Goal: Transaction & Acquisition: Purchase product/service

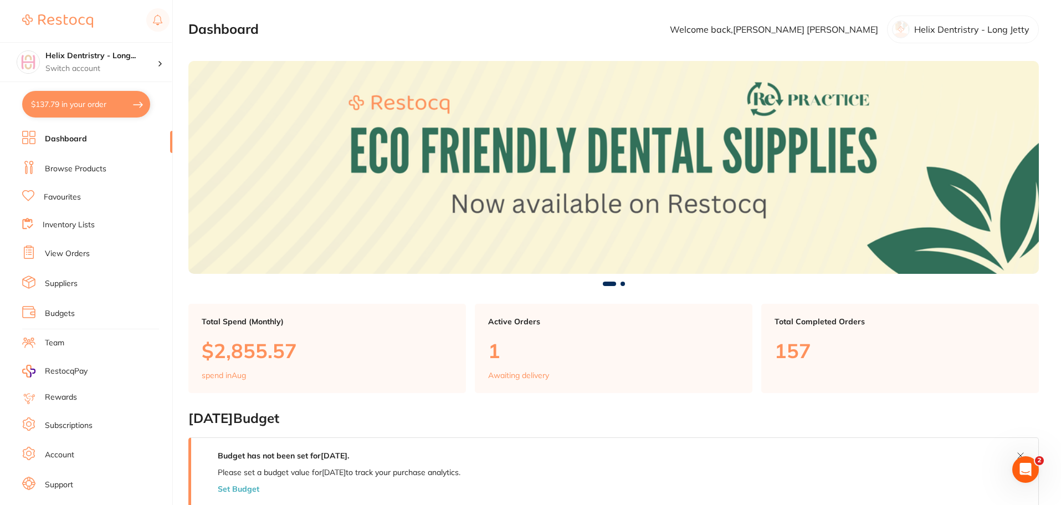
click at [95, 109] on button "$137.79 in your order" at bounding box center [86, 104] width 128 height 27
checkbox input "true"
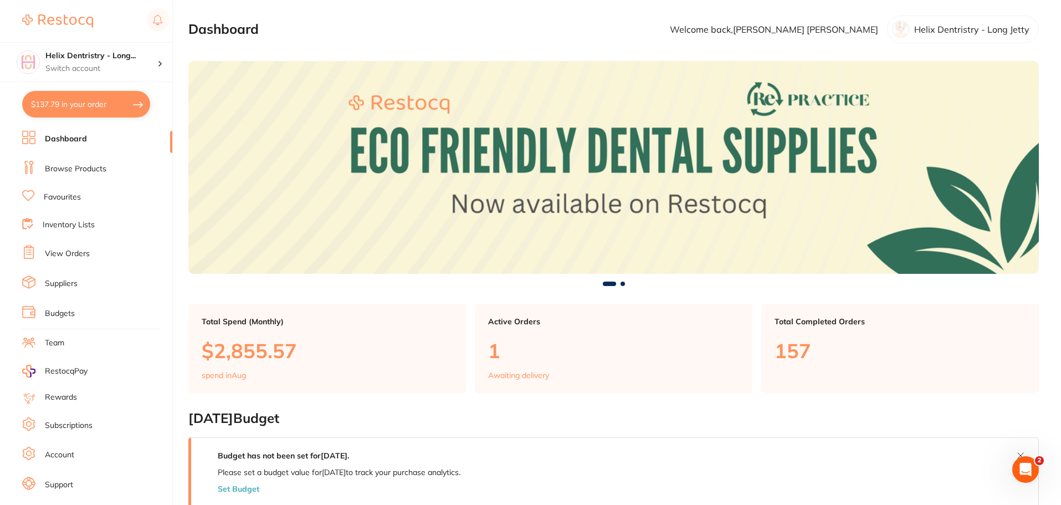
checkbox input "true"
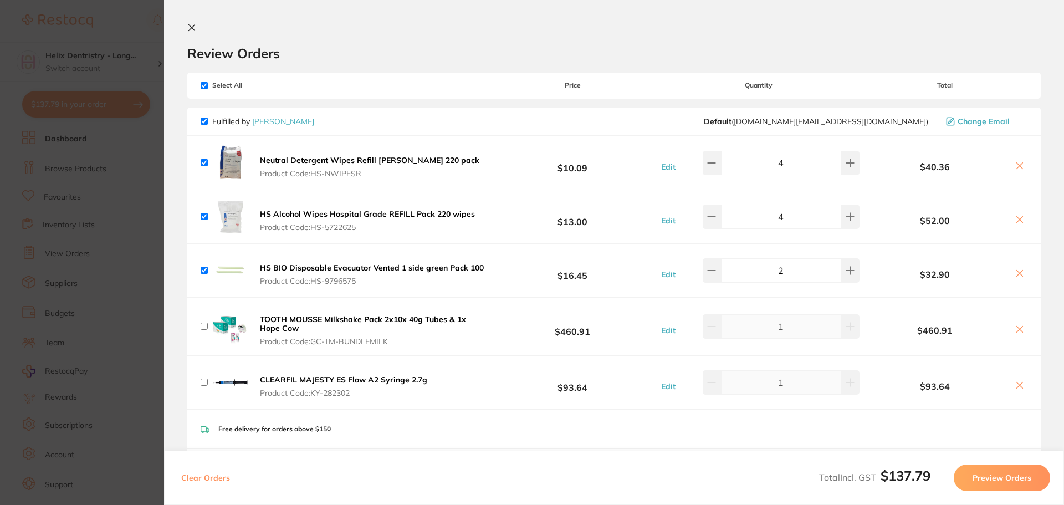
checkbox input "false"
checkbox input "true"
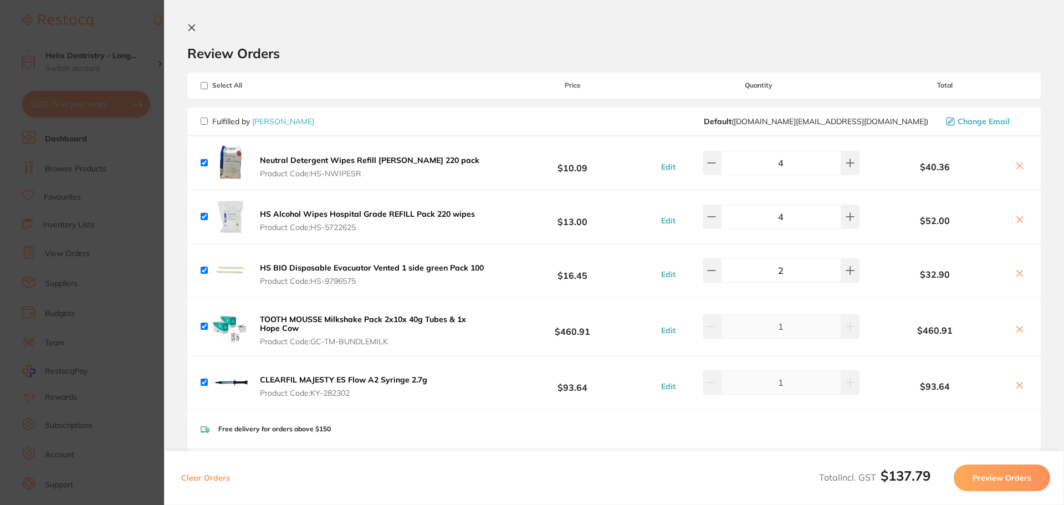
checkbox input "true"
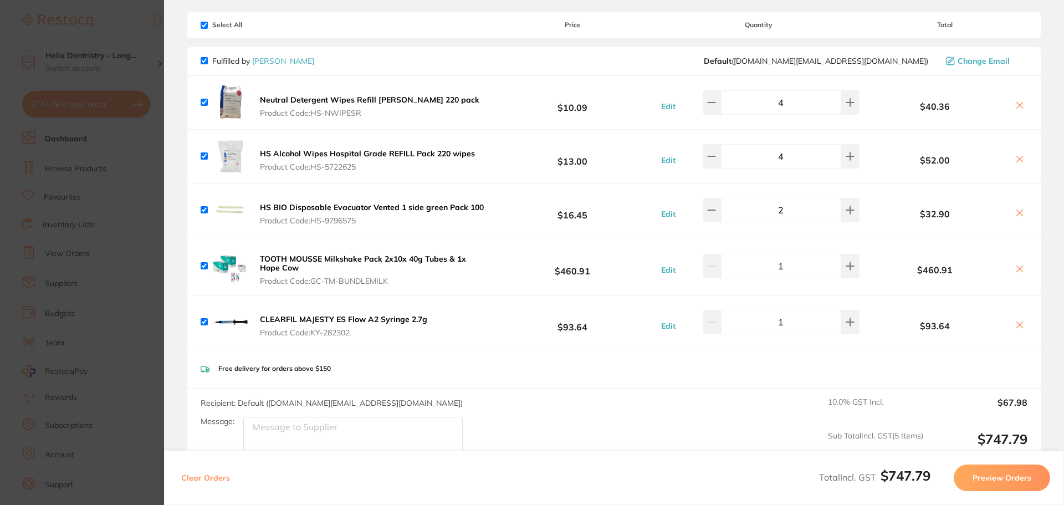
scroll to position [55, 0]
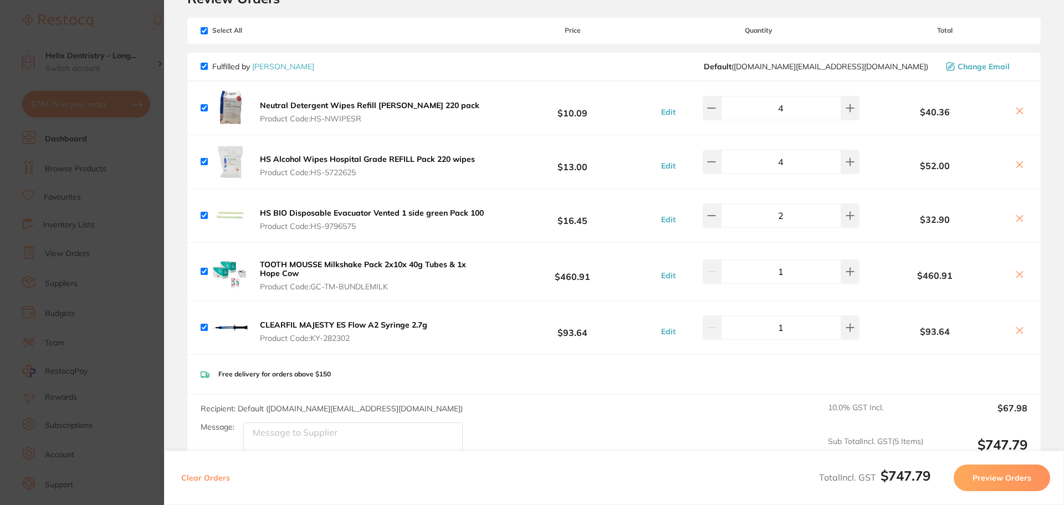
click at [142, 166] on section "Update RRP Set your pre negotiated price for this item. Item Agreed RRP (excl. …" at bounding box center [532, 252] width 1064 height 505
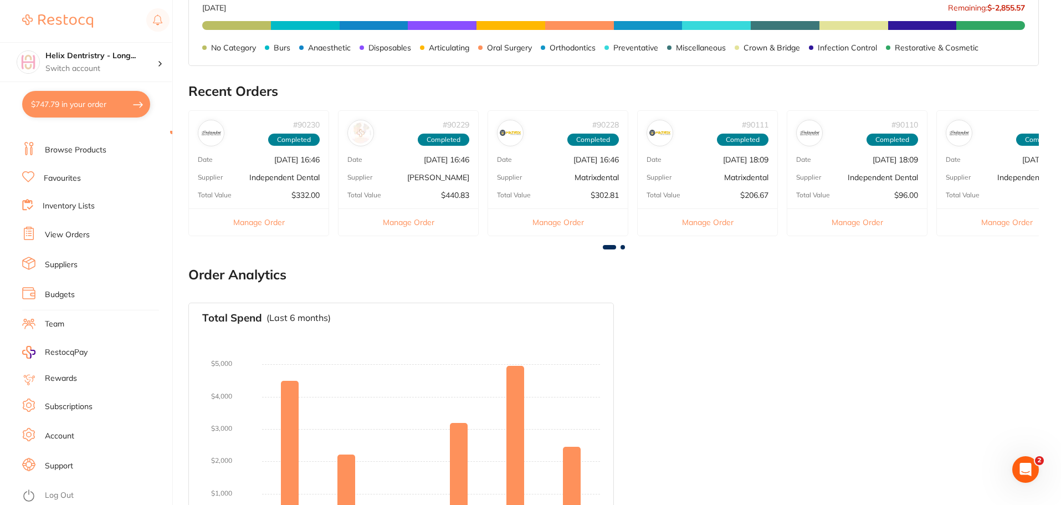
scroll to position [597, 0]
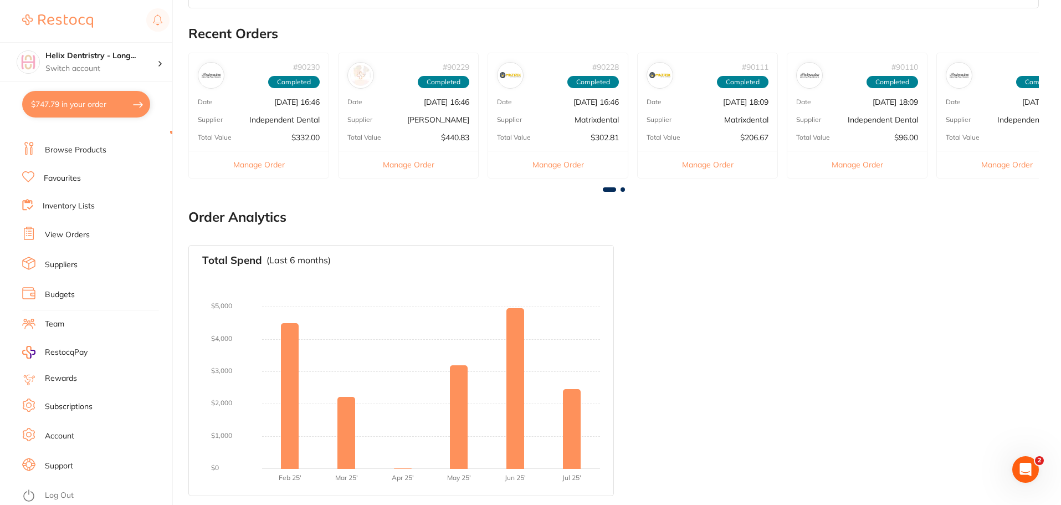
click at [91, 204] on link "Inventory Lists" at bounding box center [69, 206] width 52 height 11
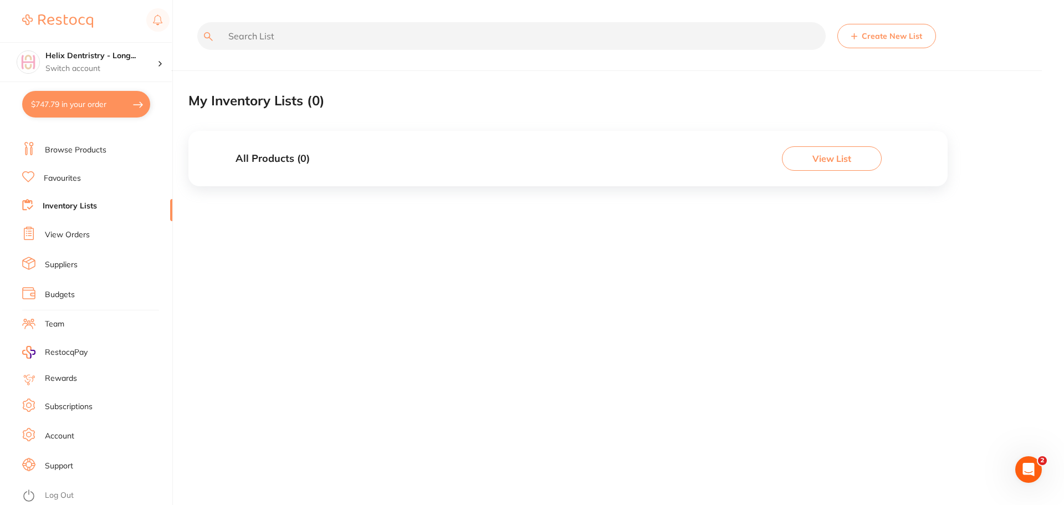
click at [78, 150] on link "Browse Products" at bounding box center [76, 150] width 62 height 11
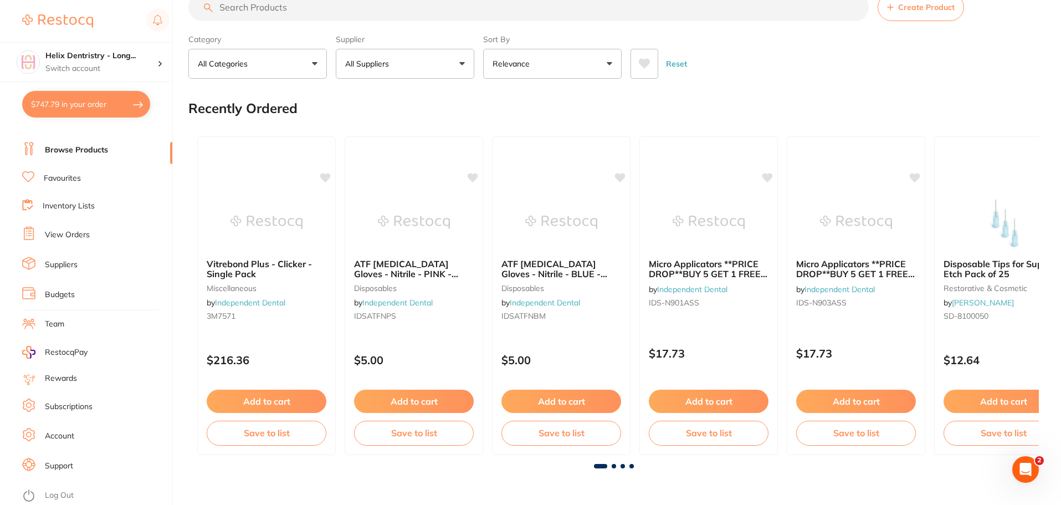
click at [245, 17] on input "search" at bounding box center [528, 7] width 681 height 28
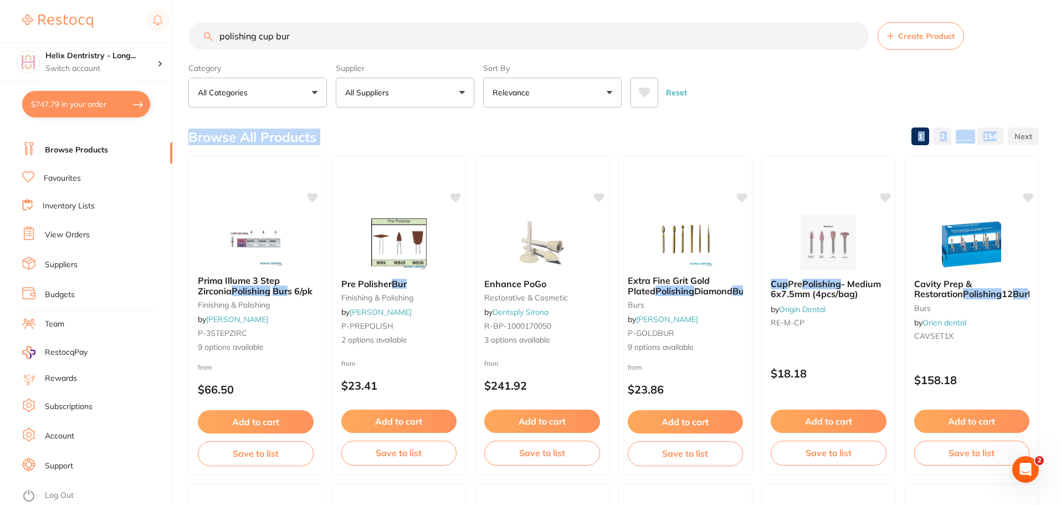
drag, startPoint x: 1058, startPoint y: 53, endPoint x: 1057, endPoint y: 136, distance: 83.1
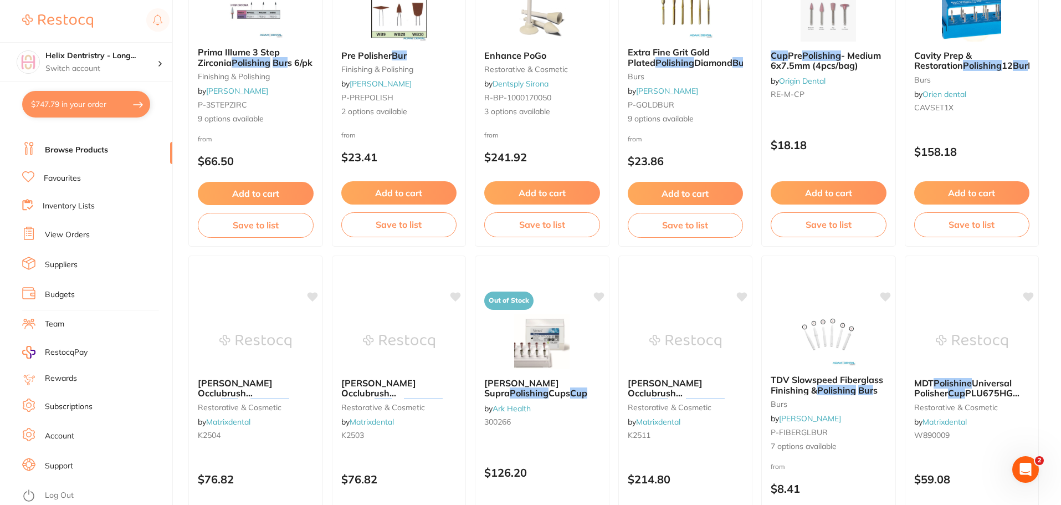
scroll to position [159, 0]
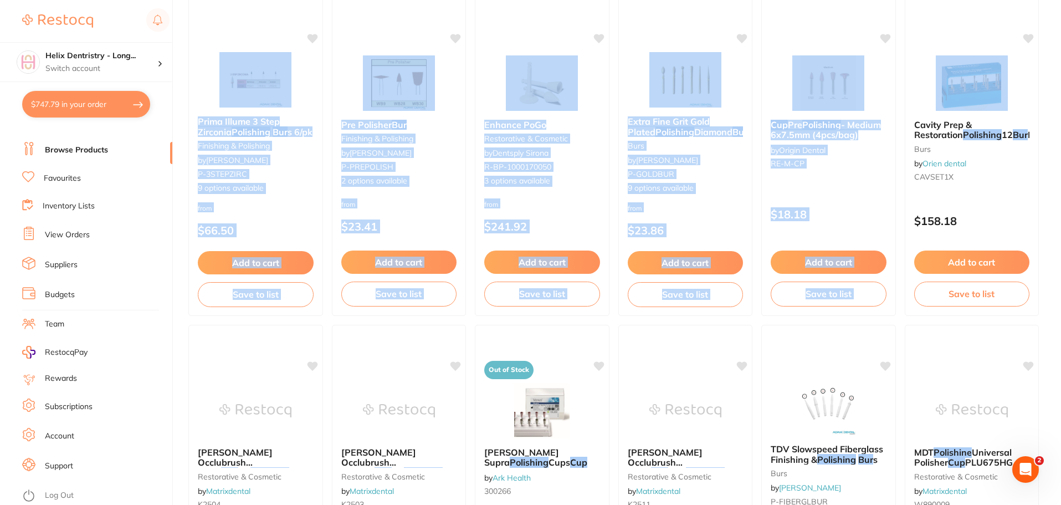
drag, startPoint x: 1065, startPoint y: 86, endPoint x: 1067, endPoint y: 42, distance: 43.8
click at [1061, 42] on html "$747.79 Helix Dentristry - Long... Switch account Helix Dentristry - Long Jetty…" at bounding box center [530, 93] width 1061 height 505
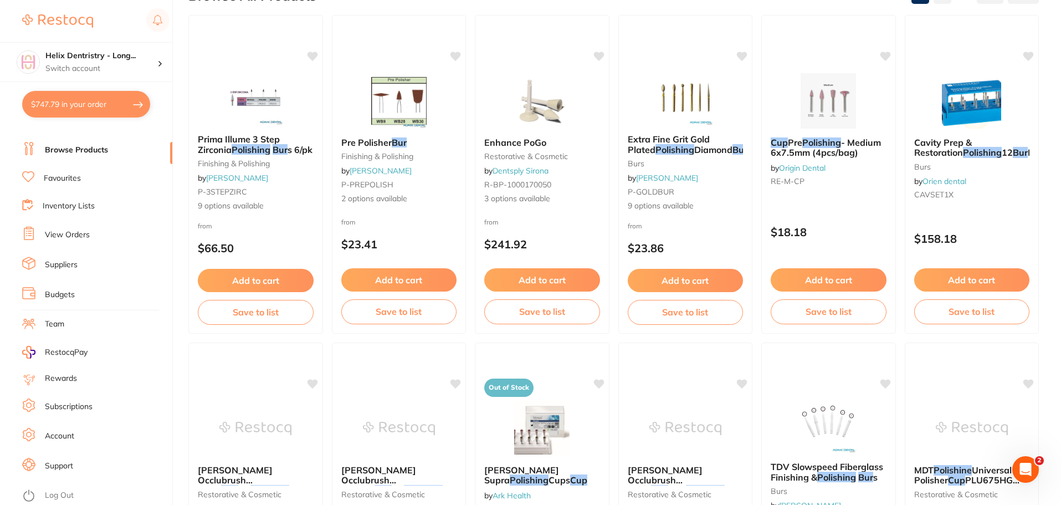
scroll to position [0, 0]
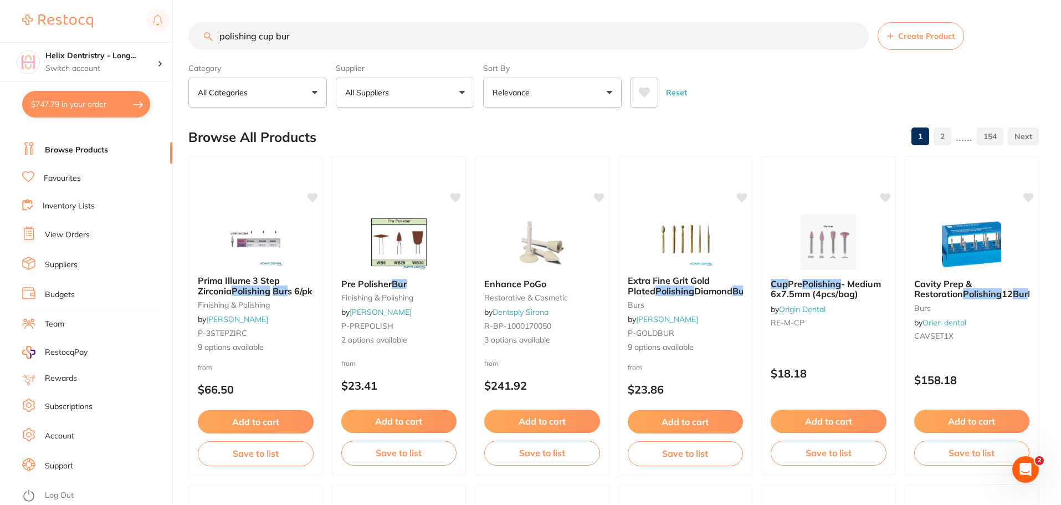
click at [277, 35] on input "polishing cup bur" at bounding box center [528, 36] width 681 height 28
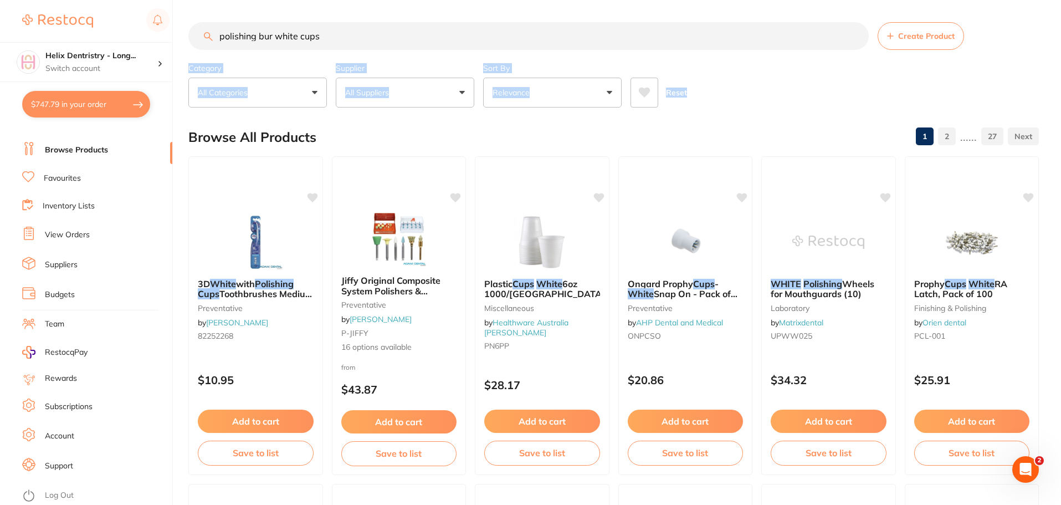
drag, startPoint x: 1057, startPoint y: 45, endPoint x: 1060, endPoint y: 93, distance: 47.7
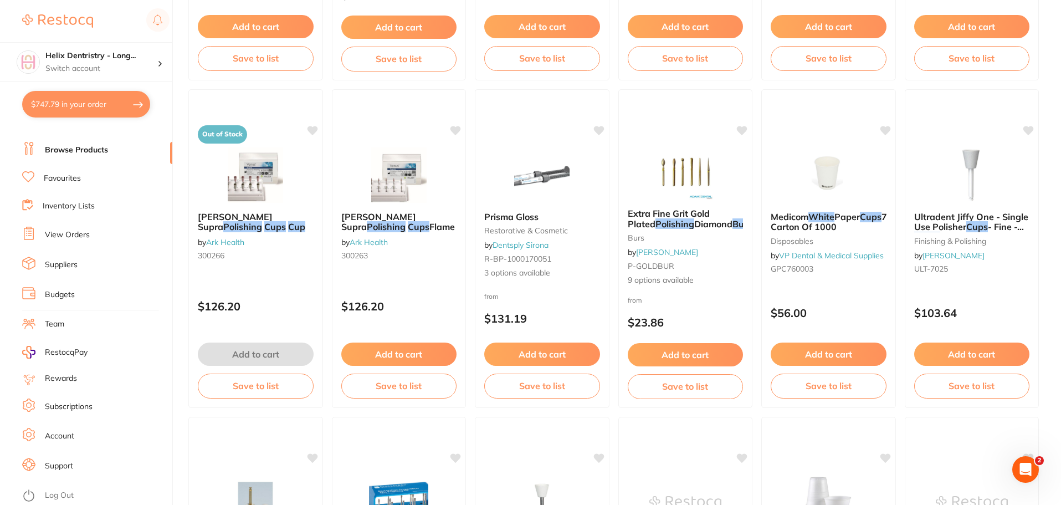
scroll to position [432, 0]
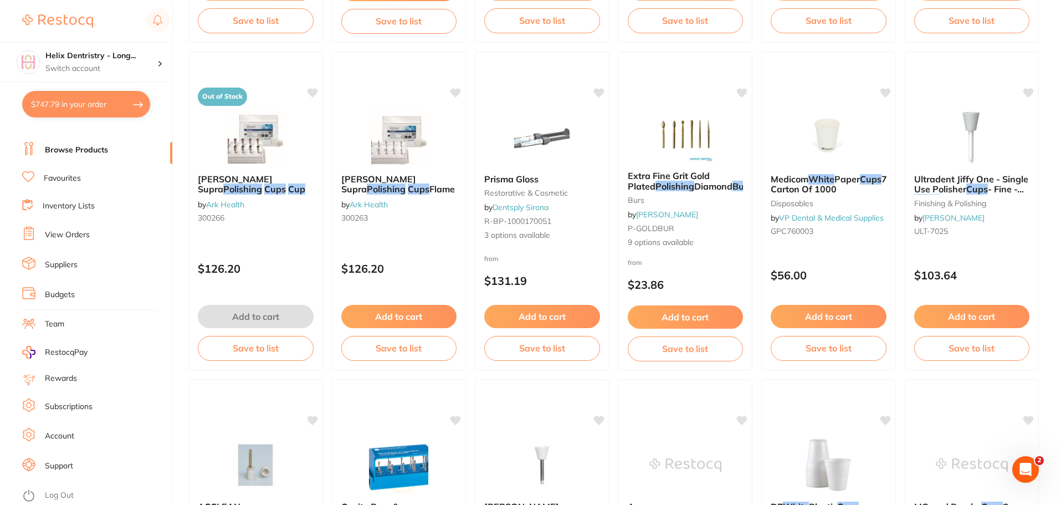
drag, startPoint x: 1060, startPoint y: 132, endPoint x: 1059, endPoint y: 162, distance: 30.5
drag, startPoint x: 1061, startPoint y: 130, endPoint x: 1060, endPoint y: 193, distance: 63.2
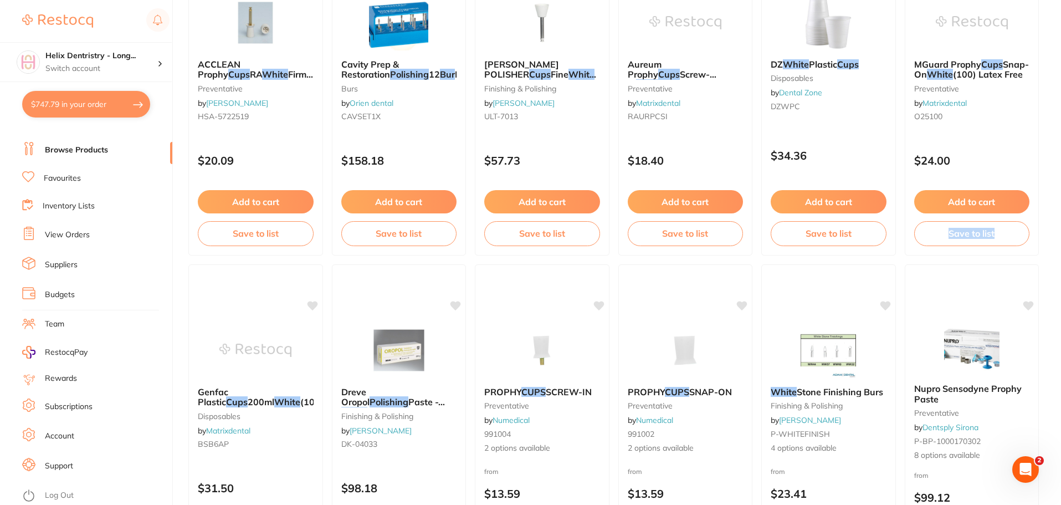
drag, startPoint x: 1061, startPoint y: 194, endPoint x: 1058, endPoint y: 232, distance: 38.3
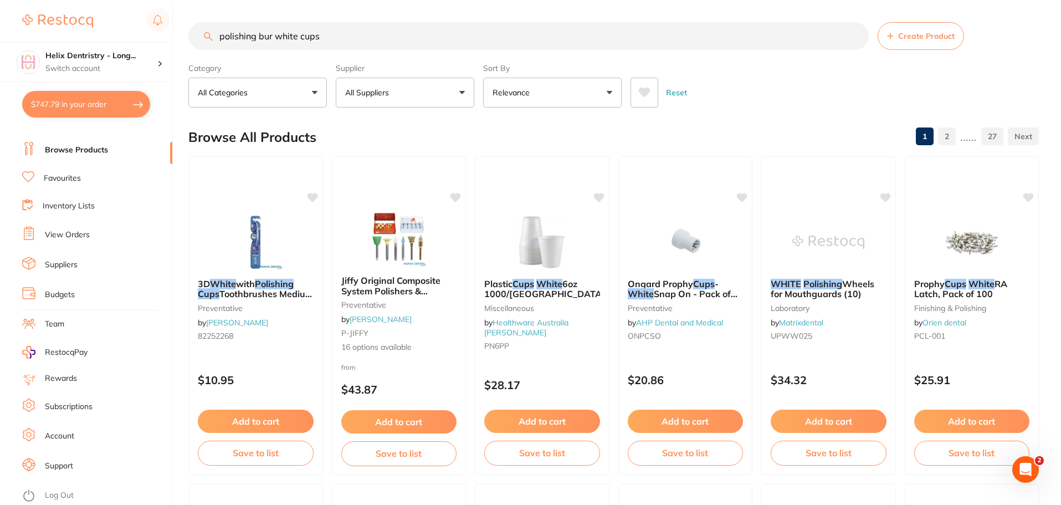
click at [350, 46] on input "polishing bur white cups" at bounding box center [528, 36] width 681 height 28
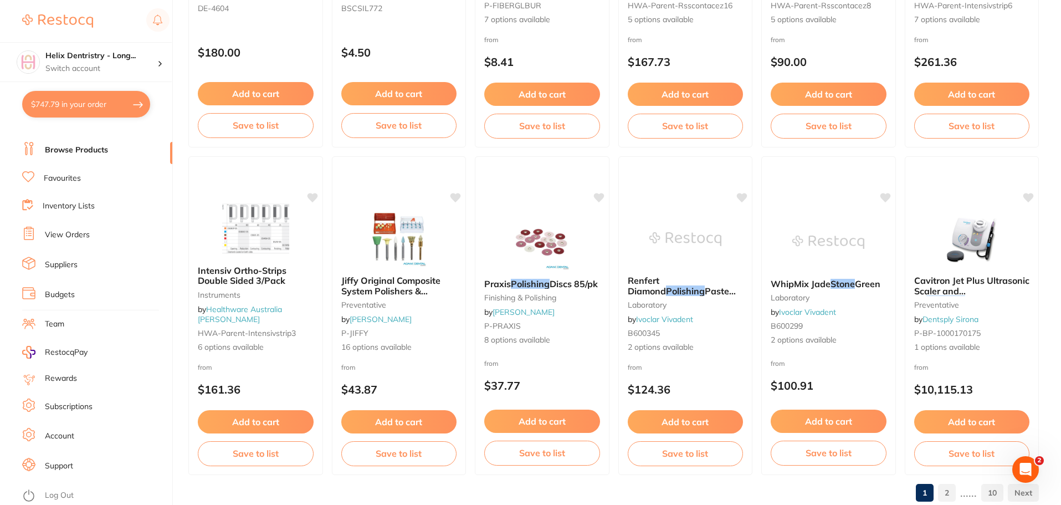
scroll to position [2648, 0]
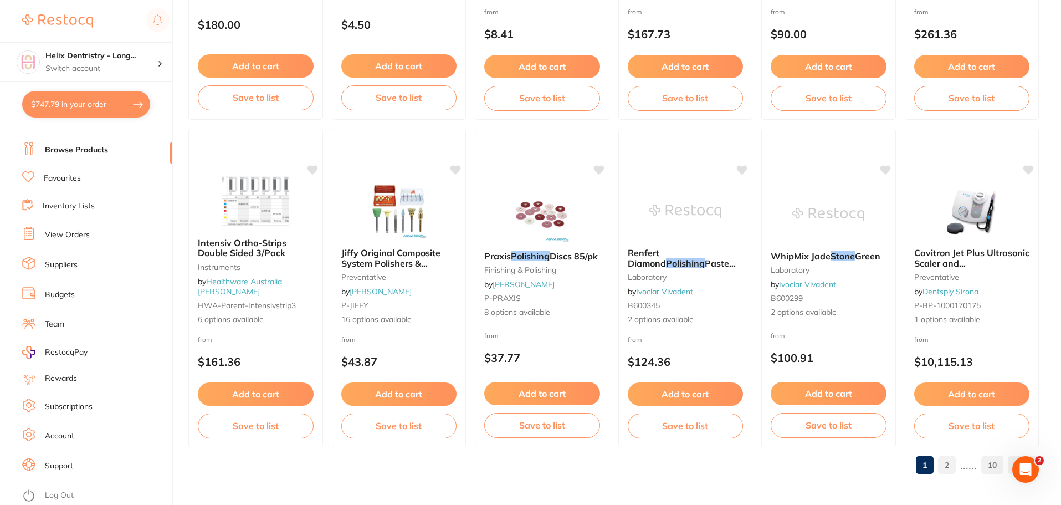
click at [953, 465] on link "2" at bounding box center [947, 465] width 18 height 22
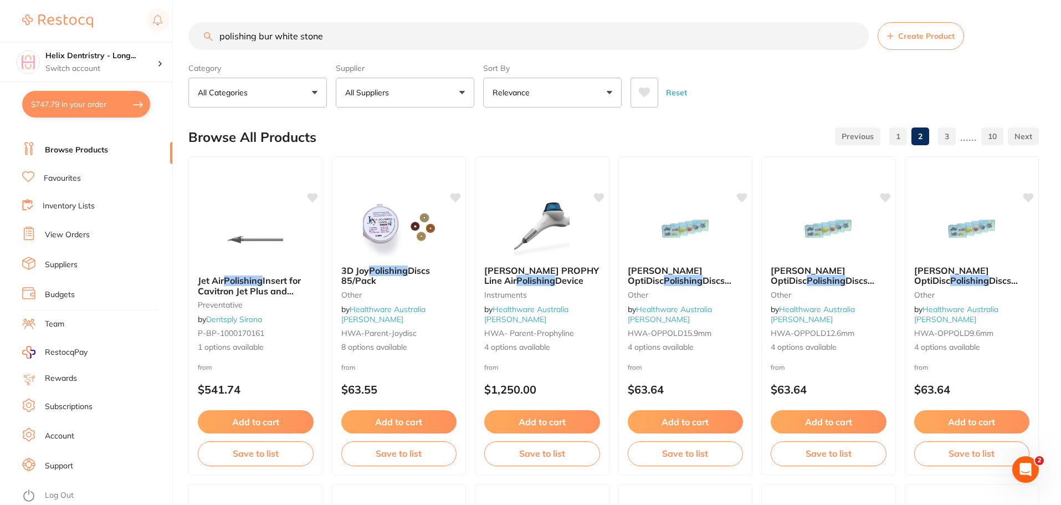
scroll to position [0, 0]
drag, startPoint x: 1061, startPoint y: 37, endPoint x: 1061, endPoint y: 102, distance: 64.8
click at [1024, 73] on div "Reset" at bounding box center [831, 88] width 400 height 39
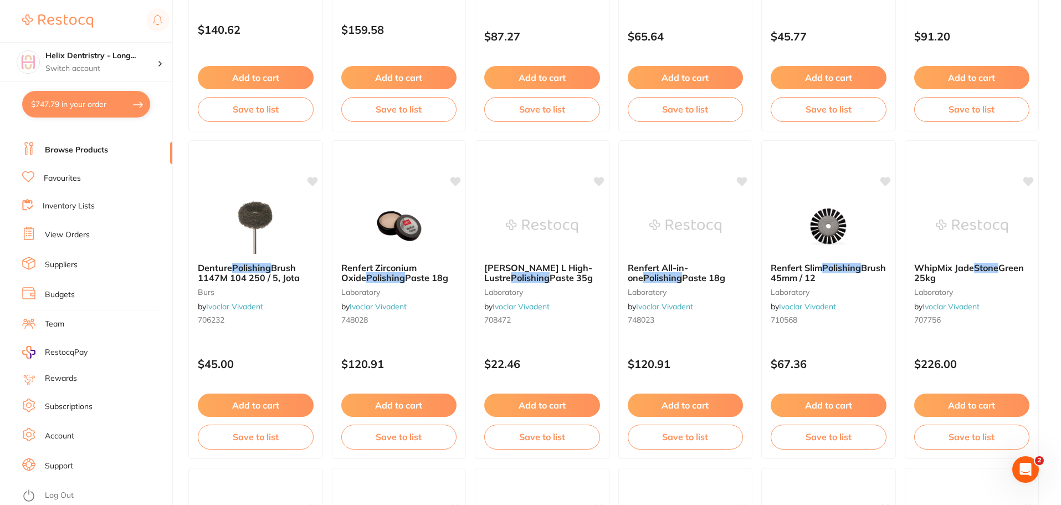
scroll to position [2648, 0]
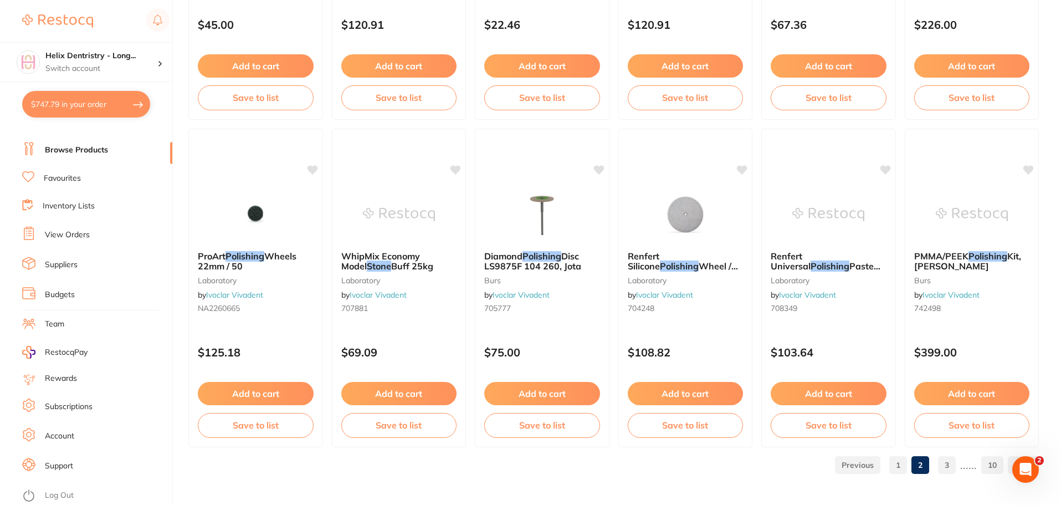
click at [940, 468] on link "3" at bounding box center [947, 465] width 18 height 22
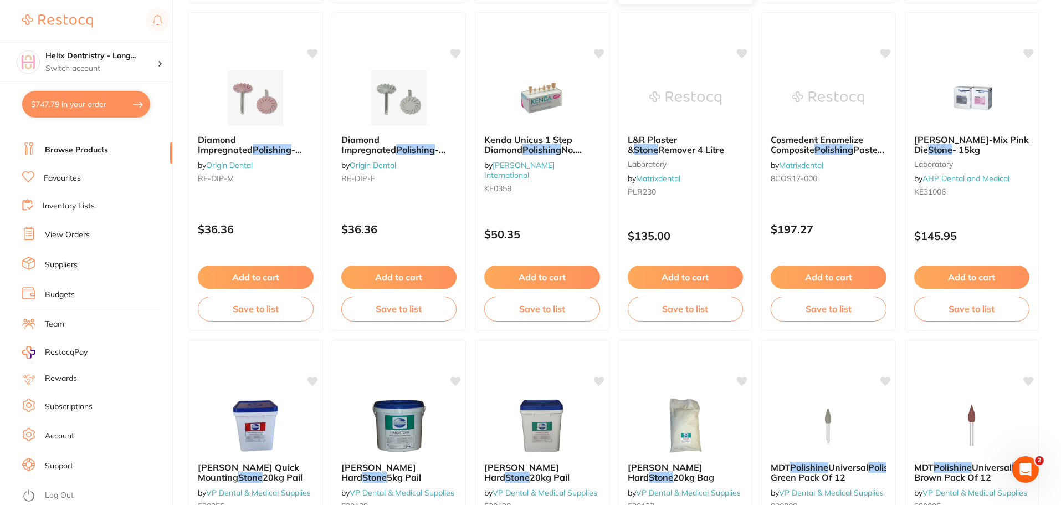
scroll to position [471, 0]
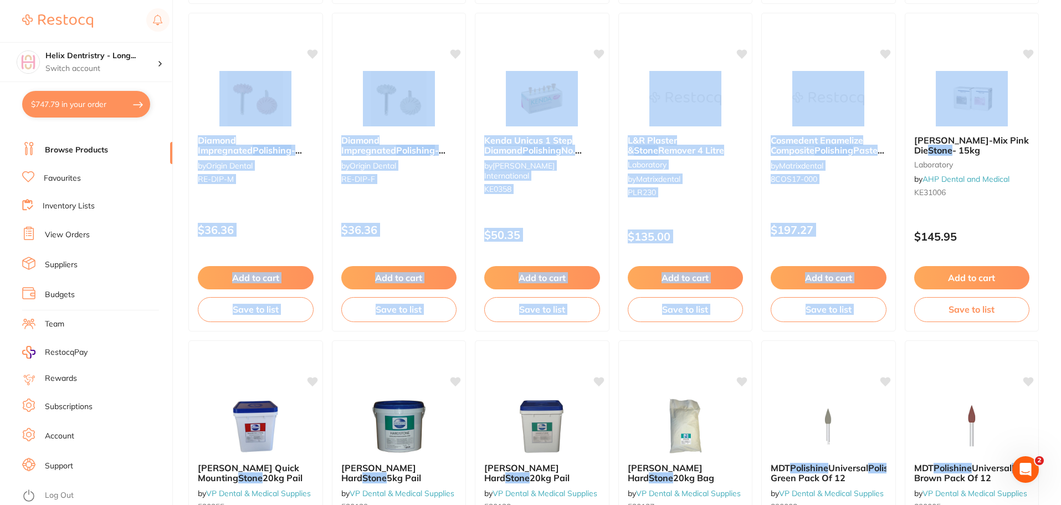
drag, startPoint x: 1059, startPoint y: 114, endPoint x: 1064, endPoint y: 42, distance: 71.7
click at [1040, 98] on div "[PERSON_NAME]-Mix Pink Die Stone - 15kg laboratory by AHP Dental and Medical KE…" at bounding box center [972, 172] width 136 height 322
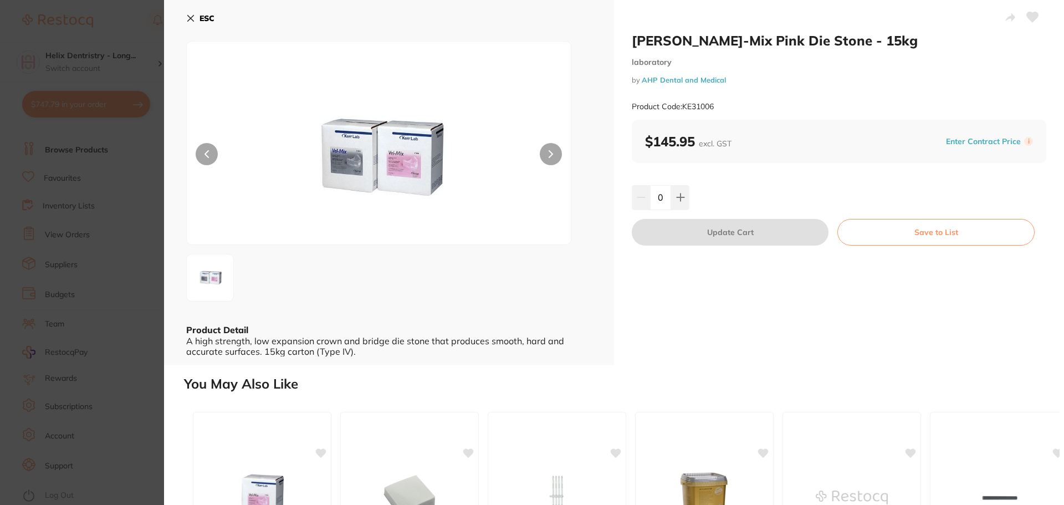
click at [193, 21] on icon at bounding box center [191, 19] width 6 height 6
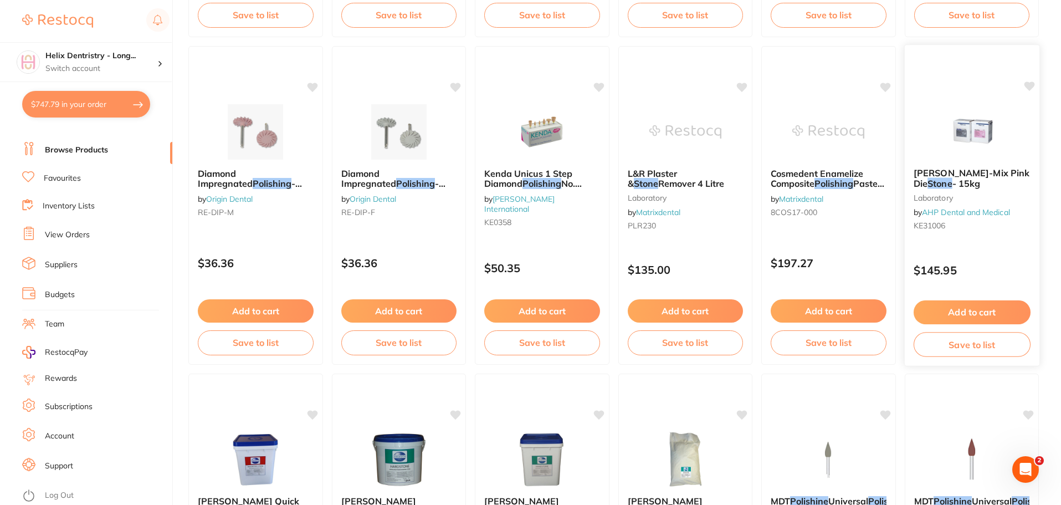
scroll to position [432, 0]
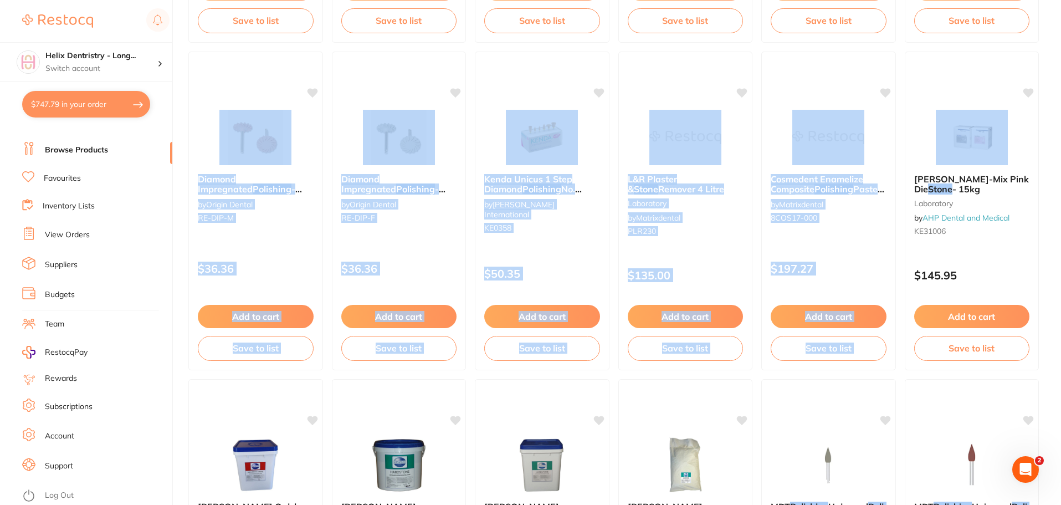
drag, startPoint x: 1060, startPoint y: 136, endPoint x: 1061, endPoint y: 28, distance: 108.1
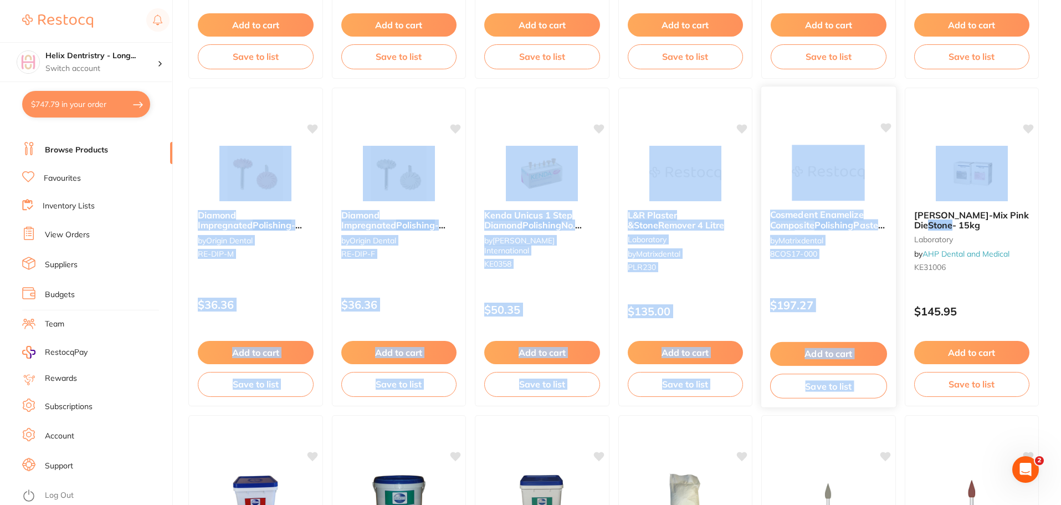
scroll to position [393, 0]
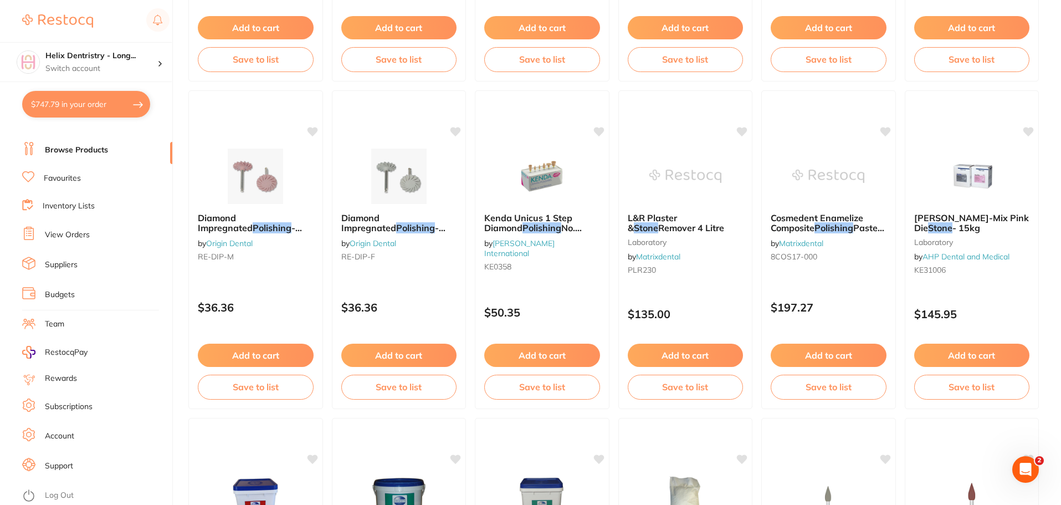
drag, startPoint x: 1060, startPoint y: 80, endPoint x: 1060, endPoint y: 26, distance: 53.8
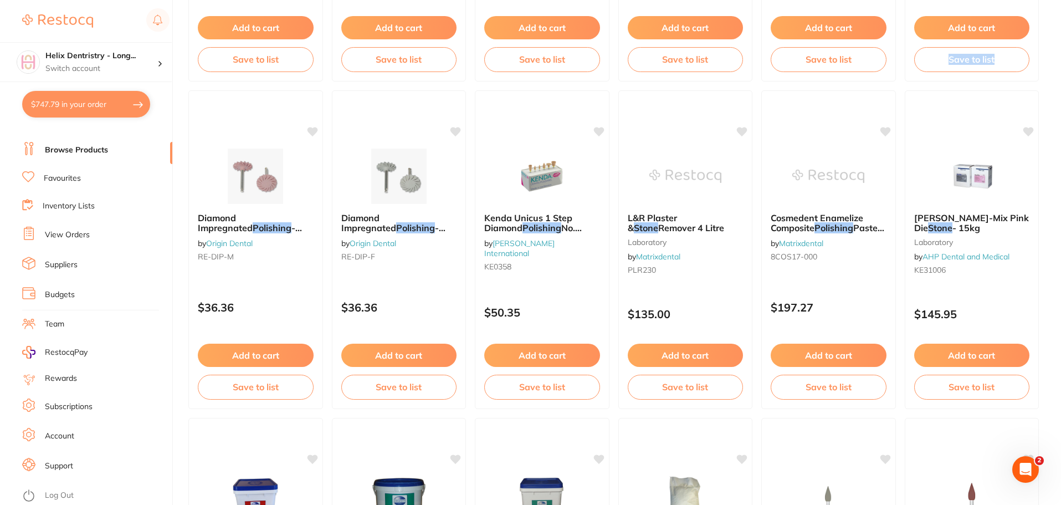
click at [168, 84] on section "Helix Dentristry - Long... Switch account Helix Dentristry - Long Jetty Helix D…" at bounding box center [86, 252] width 173 height 505
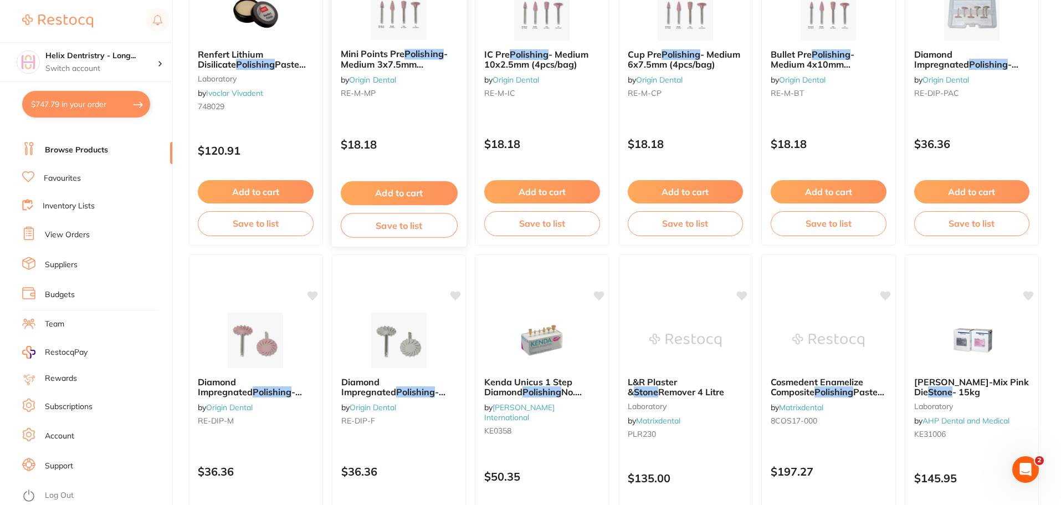
scroll to position [229, 0]
drag, startPoint x: 1060, startPoint y: 110, endPoint x: 1056, endPoint y: 45, distance: 65.5
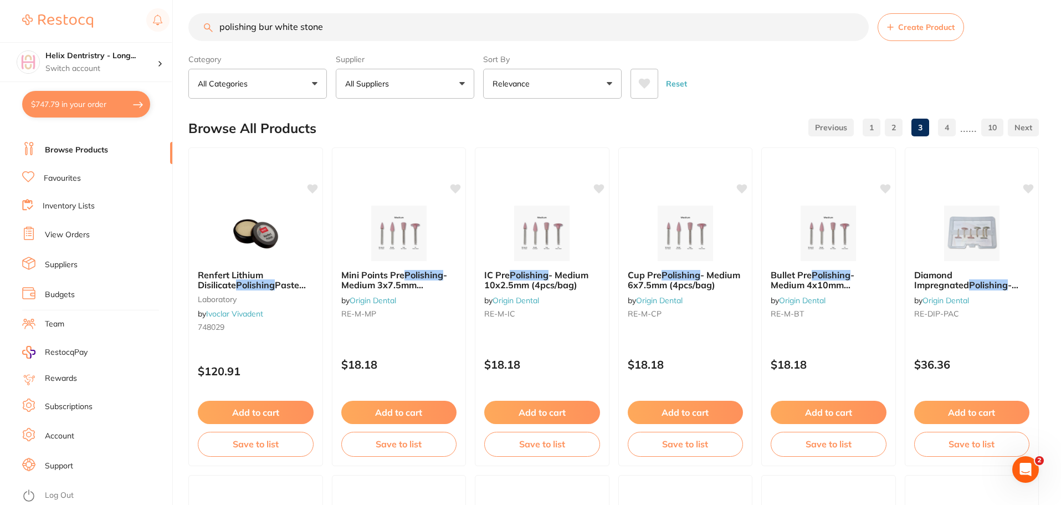
scroll to position [0, 0]
drag, startPoint x: 356, startPoint y: 23, endPoint x: 212, endPoint y: 27, distance: 144.2
click at [212, 27] on div "polishing bur white stone Create Product" at bounding box center [613, 27] width 851 height 28
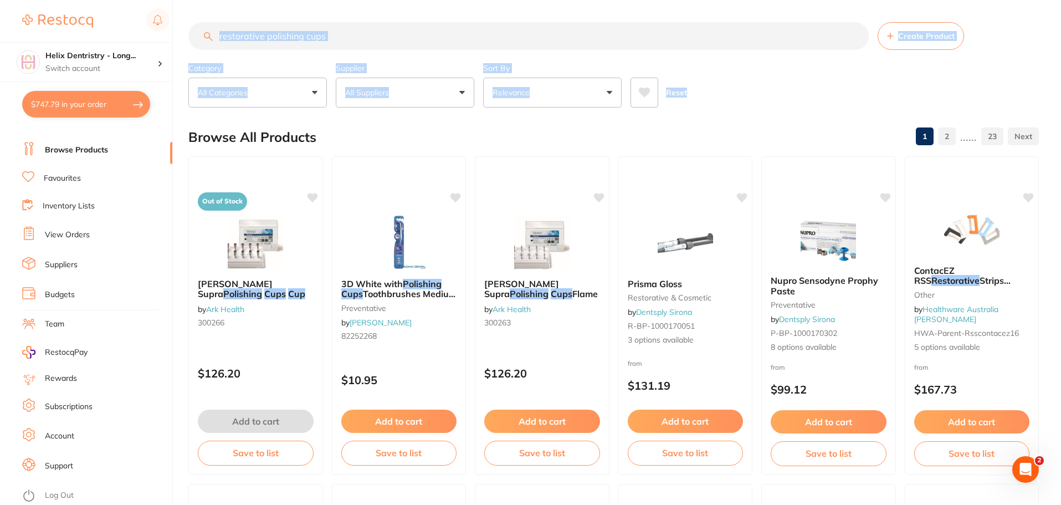
drag, startPoint x: 1060, startPoint y: 70, endPoint x: 1061, endPoint y: 88, distance: 18.4
click at [1061, 88] on html "$747.79 Helix Dentristry - Long... Switch account Helix Dentristry - Long Jetty…" at bounding box center [530, 252] width 1061 height 505
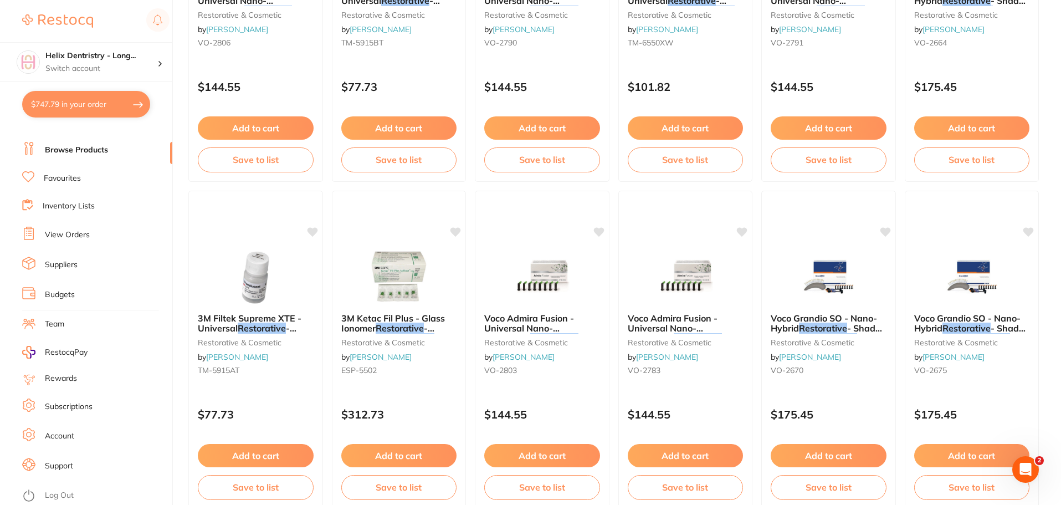
scroll to position [2648, 0]
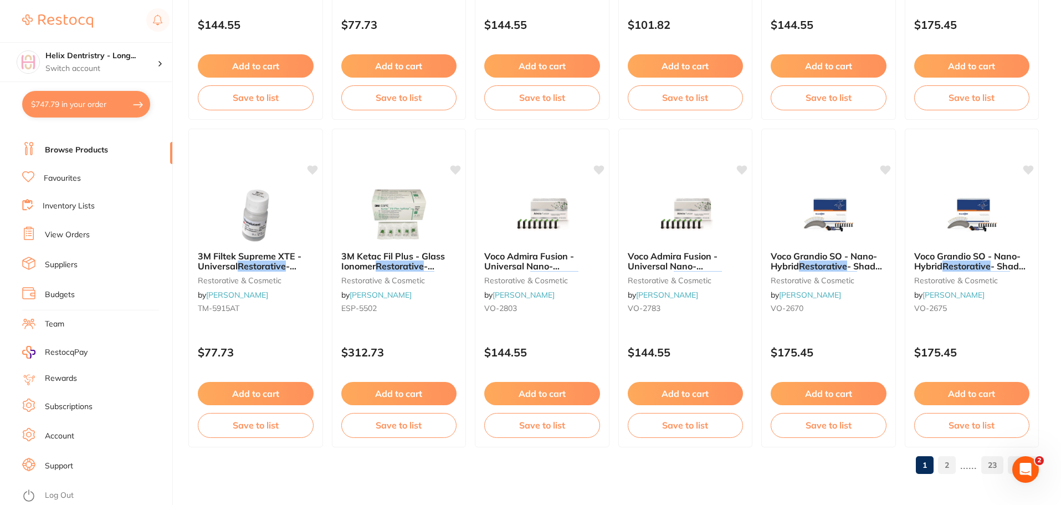
click at [952, 468] on link "2" at bounding box center [947, 465] width 18 height 22
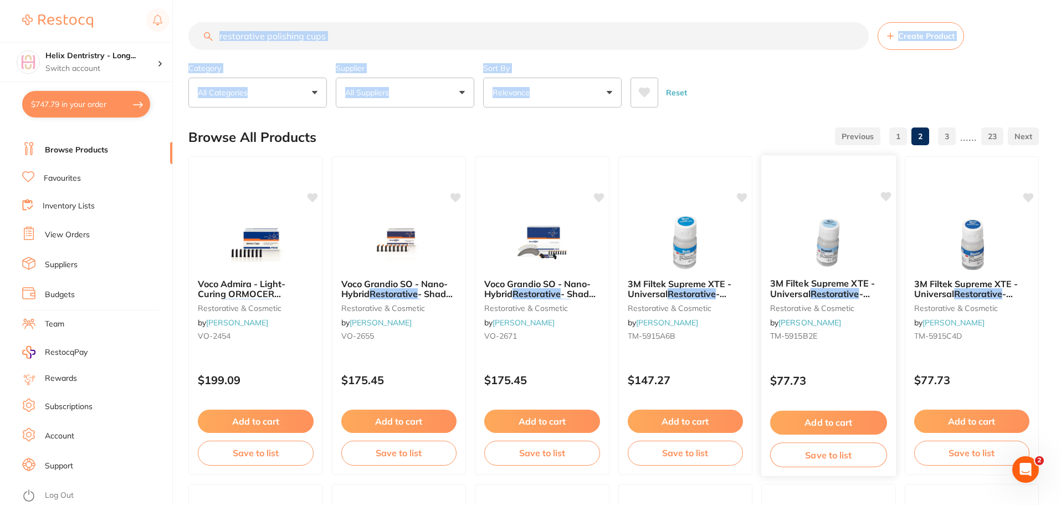
scroll to position [0, 0]
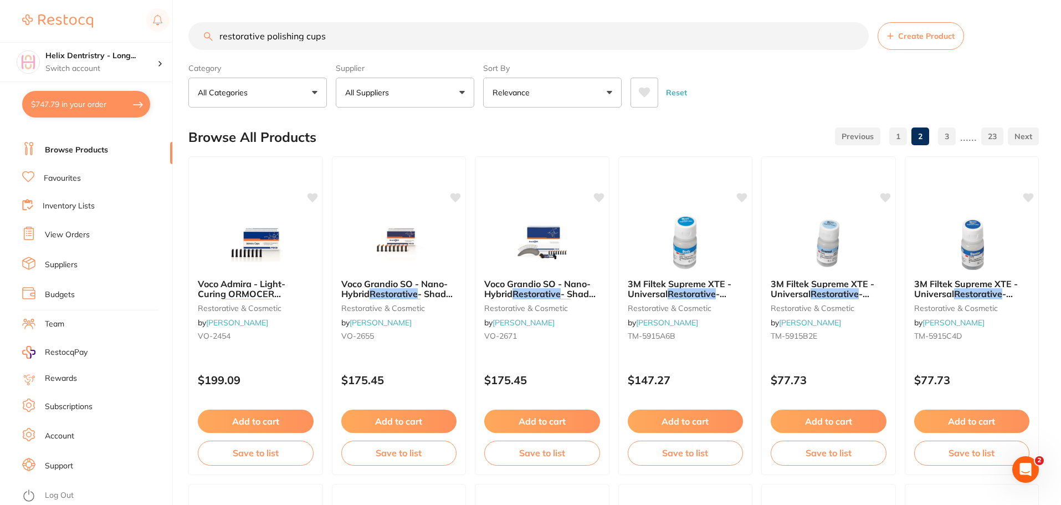
click at [888, 128] on div "1" at bounding box center [896, 136] width 22 height 18
click at [898, 135] on link "1" at bounding box center [898, 136] width 18 height 22
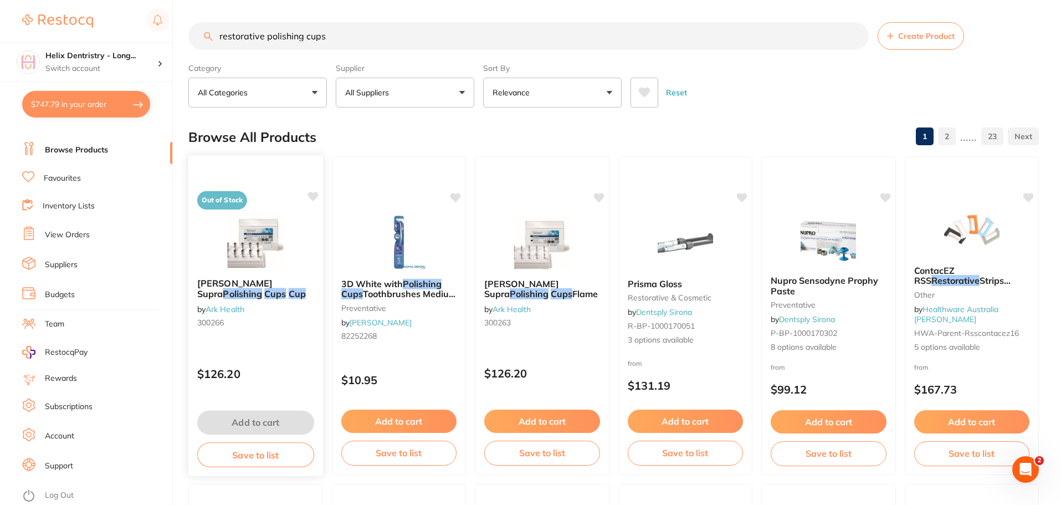
click at [309, 256] on div at bounding box center [255, 241] width 135 height 56
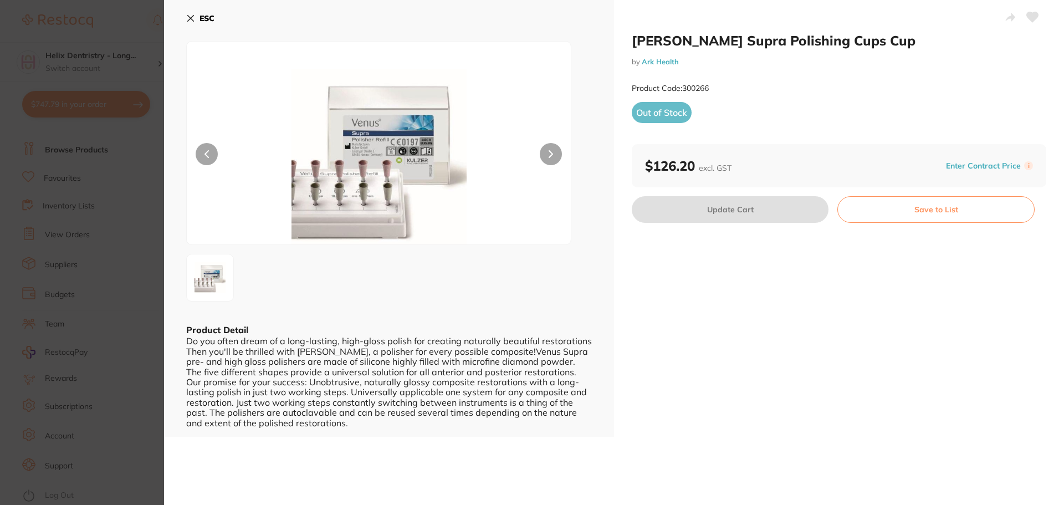
click at [154, 207] on section "[PERSON_NAME] Supra Polishing Cups Cup by Ark Health Product Code: 300266 ESC P…" at bounding box center [532, 252] width 1064 height 505
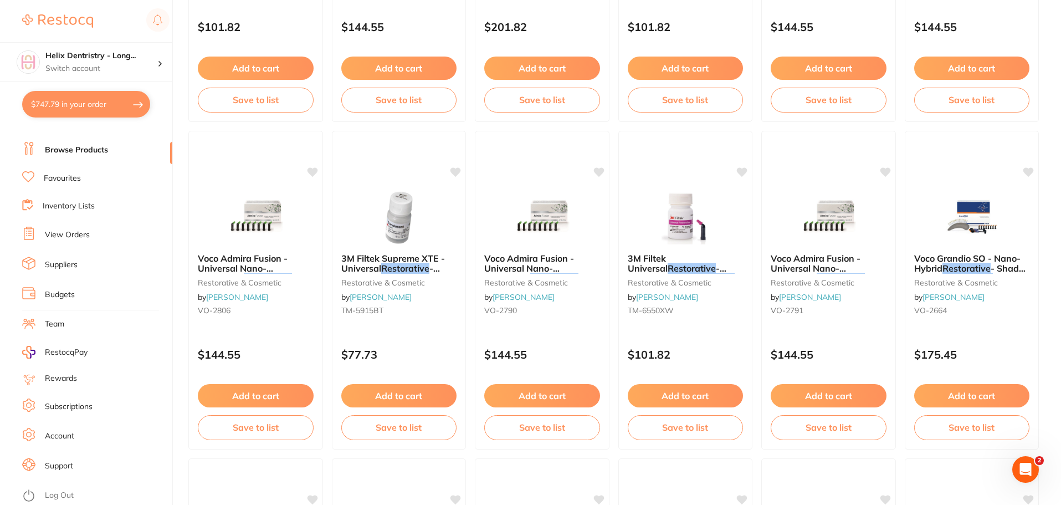
scroll to position [2317, 0]
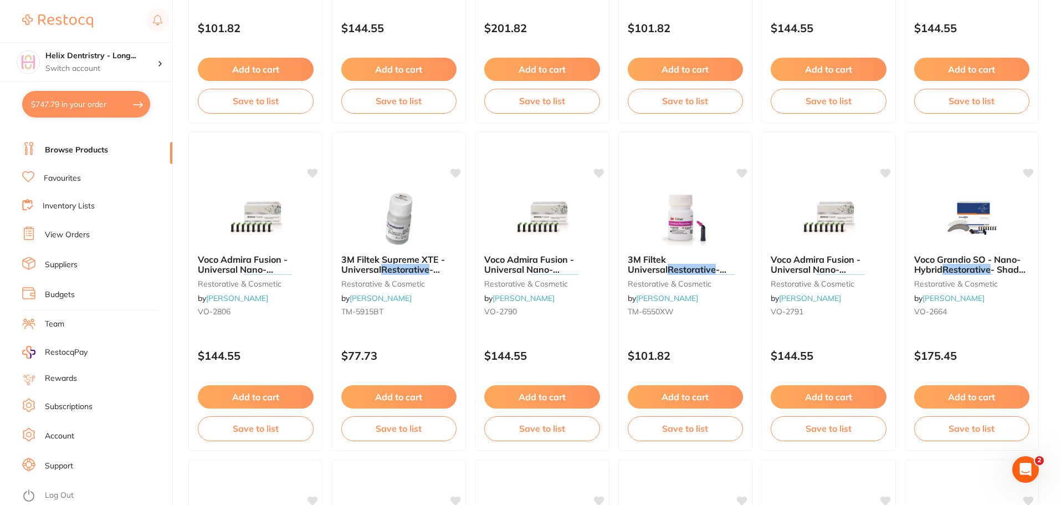
drag, startPoint x: 1060, startPoint y: 394, endPoint x: 1057, endPoint y: 380, distance: 14.1
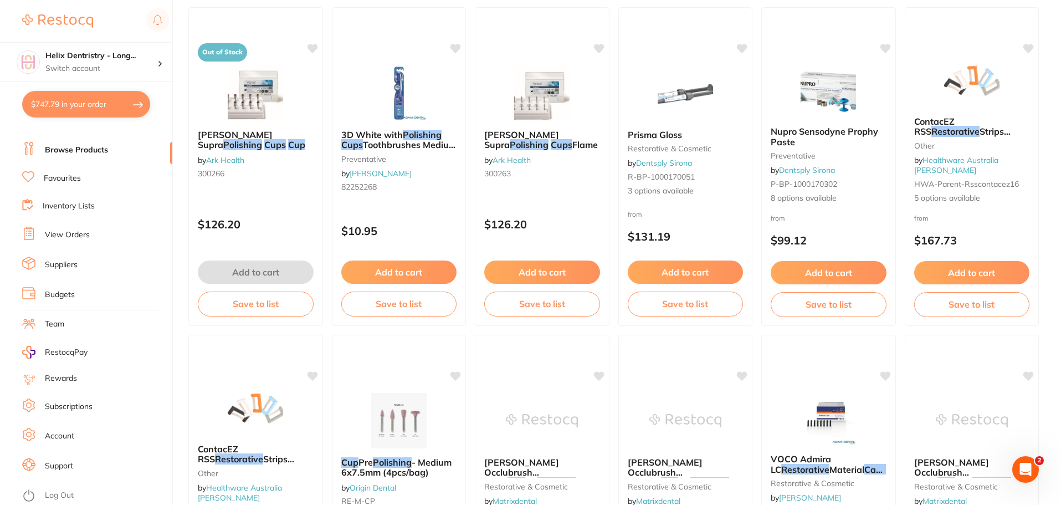
scroll to position [0, 0]
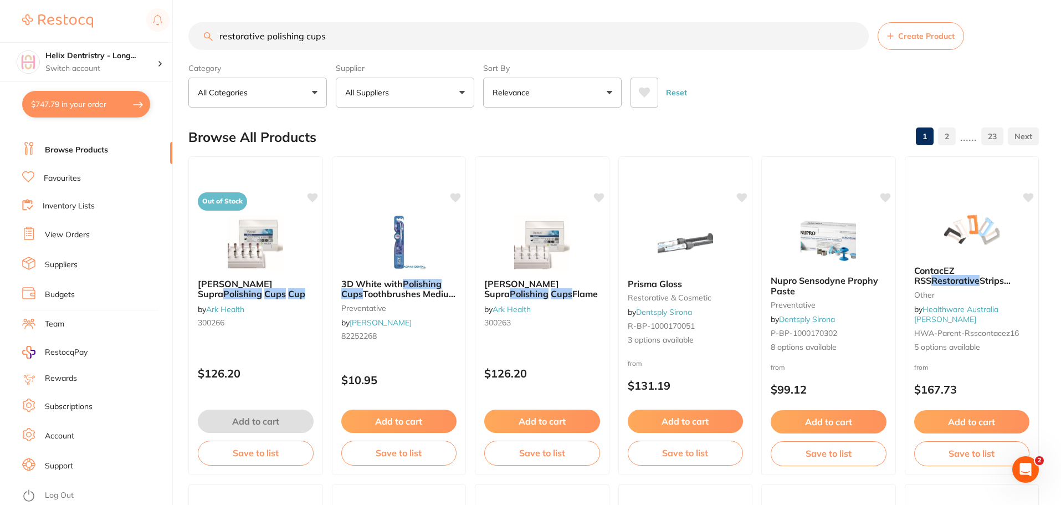
click at [342, 47] on input "restorative polishing cups" at bounding box center [528, 36] width 681 height 28
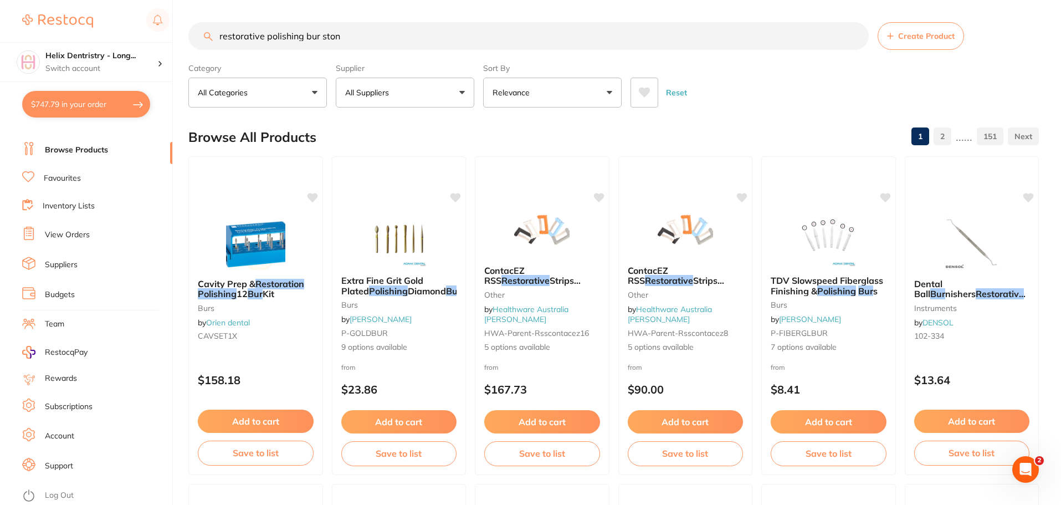
type input "restorative polishing bur stone"
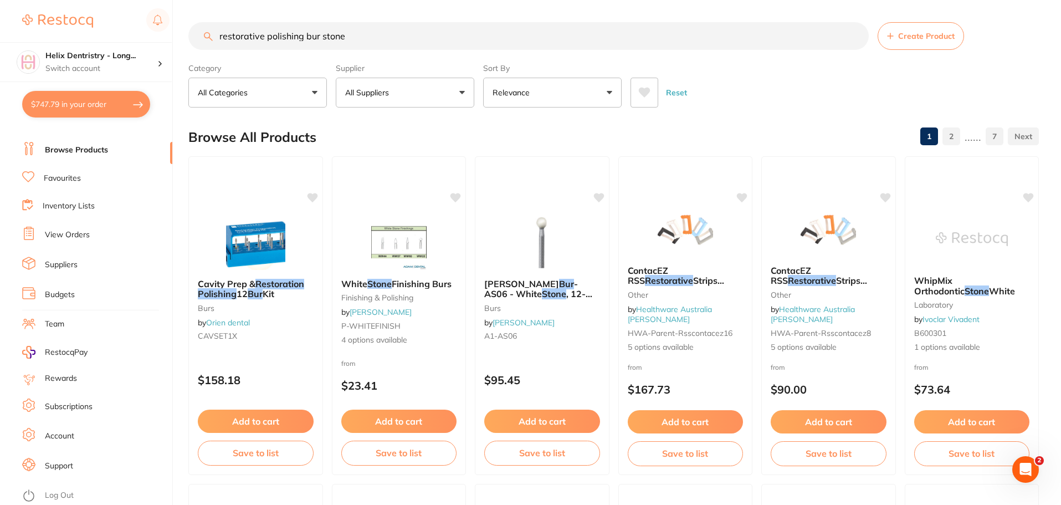
drag, startPoint x: 868, startPoint y: 39, endPoint x: 853, endPoint y: 44, distance: 16.3
click at [854, 44] on input "restorative polishing bur stone" at bounding box center [528, 36] width 681 height 28
click at [853, 38] on input "restorative polishing bur stone" at bounding box center [528, 36] width 681 height 28
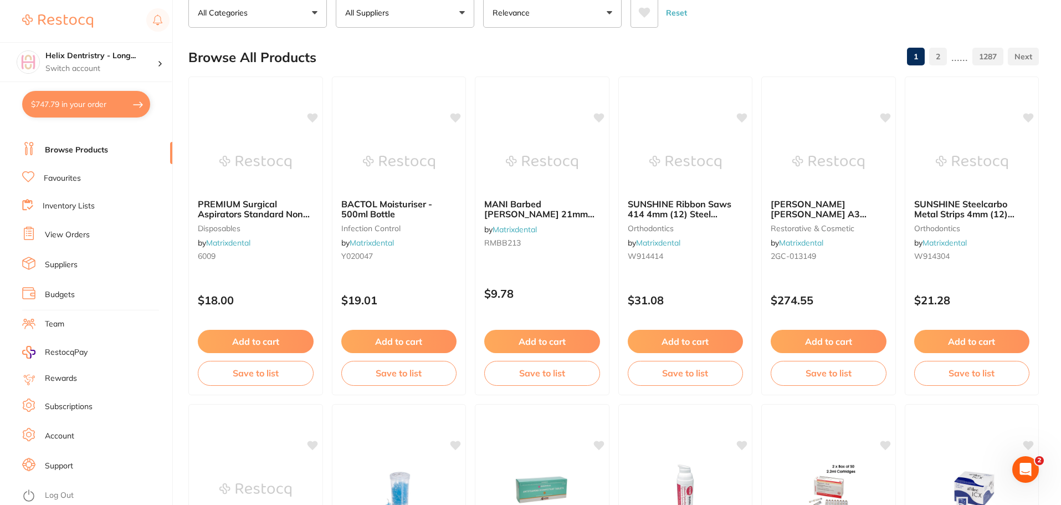
scroll to position [135, 0]
